Goal: Use online tool/utility: Utilize a website feature to perform a specific function

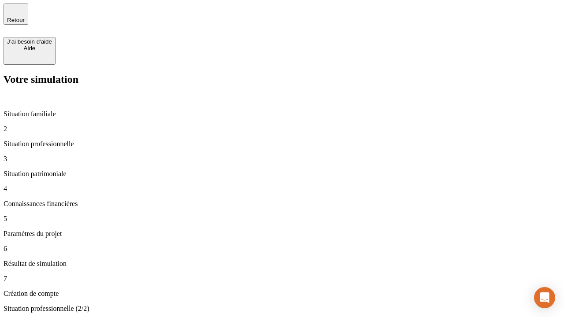
type input "30 000"
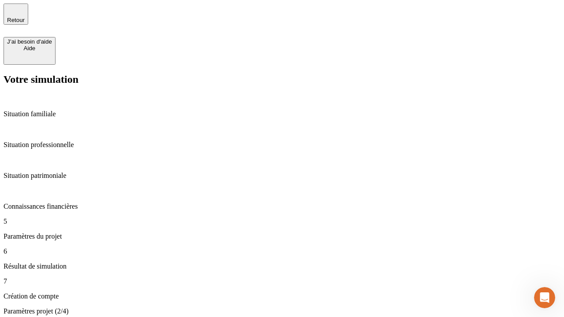
type input "25"
type input "64"
type input "1 000"
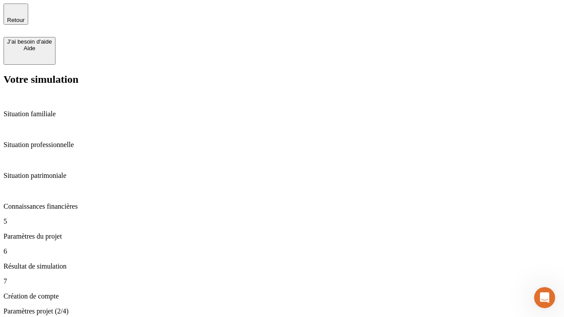
type input "640"
